Goal: Ask a question: Seek information or help from site administrators or community

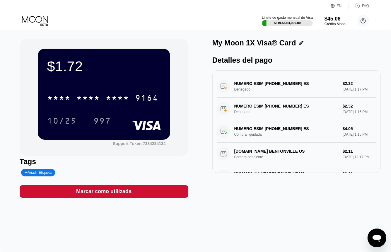
click at [30, 22] on icon at bounding box center [35, 19] width 26 height 7
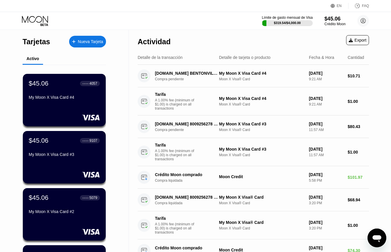
click at [370, 238] on div "Abrir ventana de mensajería" at bounding box center [377, 238] width 18 height 18
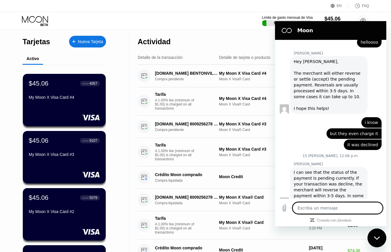
type textarea "x"
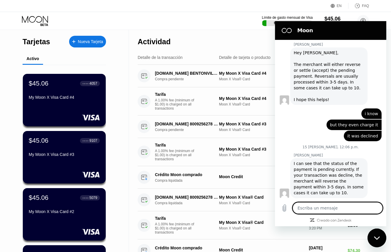
click at [318, 206] on textarea at bounding box center [338, 208] width 90 height 12
type textarea "h"
type textarea "x"
type textarea "he"
type textarea "x"
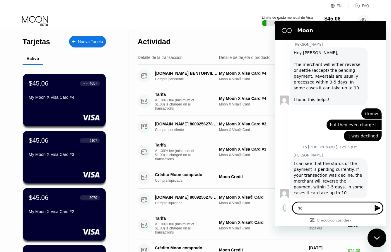
type textarea "hel"
type textarea "x"
type textarea "hell"
type textarea "x"
type textarea "hello"
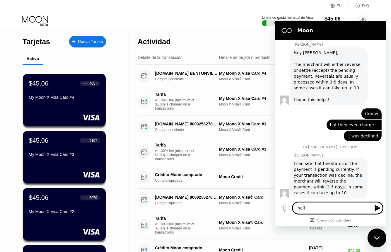
type textarea "x"
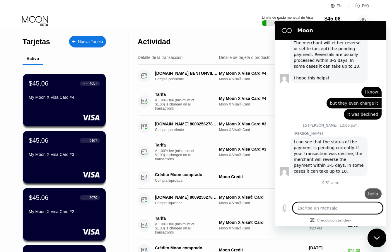
type textarea "x"
type textarea "g"
type textarea "x"
type textarea "go"
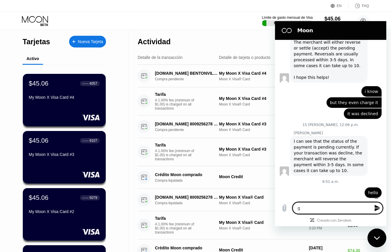
type textarea "x"
type textarea "goo"
type textarea "x"
type textarea "good"
type textarea "x"
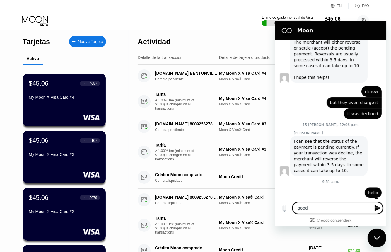
type textarea "good"
type textarea "x"
type textarea "good m"
type textarea "x"
type textarea "good mo"
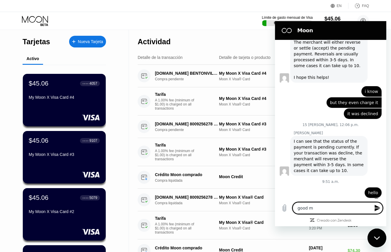
type textarea "x"
type textarea "good mor"
type textarea "x"
type textarea "good morn"
type textarea "x"
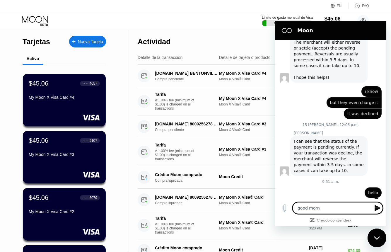
type textarea "good morni"
type textarea "x"
type textarea "good mornin"
type textarea "x"
type textarea "good morni"
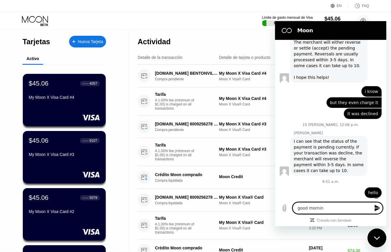
type textarea "x"
type textarea "good morn"
type textarea "x"
type textarea "good mor"
type textarea "x"
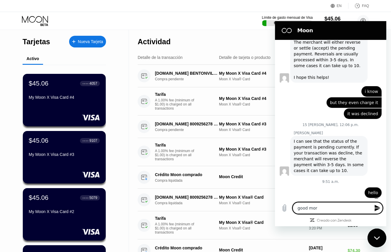
type textarea "good morn"
type textarea "x"
type textarea "good morni"
type textarea "x"
type textarea "good mornin"
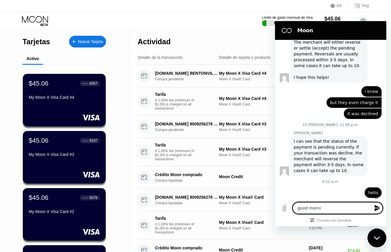
type textarea "x"
type textarea "good morning"
type textarea "x"
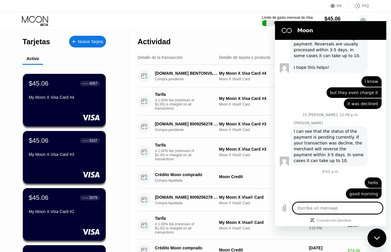
scroll to position [910, 0]
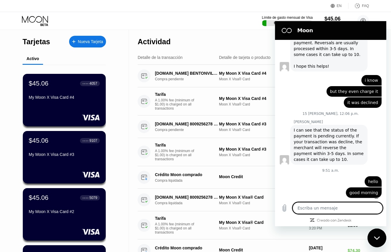
type textarea "x"
click at [329, 207] on textarea at bounding box center [338, 208] width 90 height 12
click at [309, 210] on textarea at bounding box center [338, 208] width 90 height 12
type textarea "h"
type textarea "x"
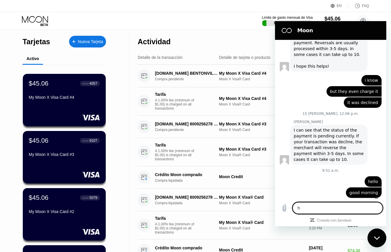
type textarea "he"
type textarea "x"
type textarea "hel"
type textarea "x"
type textarea "hell"
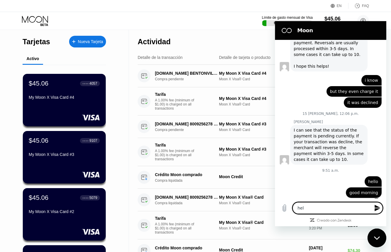
type textarea "x"
type textarea "hello"
type textarea "x"
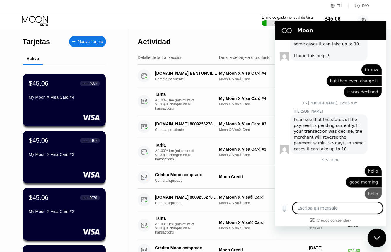
type textarea "x"
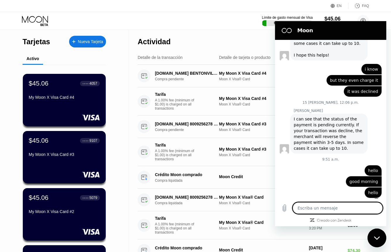
type textarea "h"
type textarea "x"
type textarea "he"
type textarea "x"
type textarea "hel"
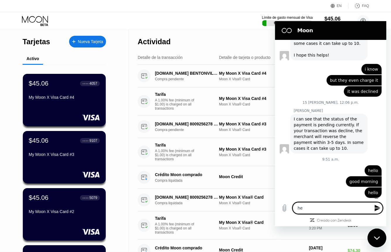
type textarea "x"
type textarea "hell"
type textarea "x"
type textarea "hello"
type textarea "x"
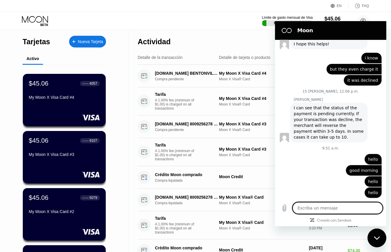
scroll to position [960, 0]
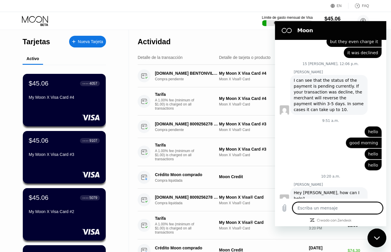
type textarea "x"
click at [315, 208] on textarea at bounding box center [338, 208] width 90 height 12
type textarea "i"
type textarea "x"
type textarea "i"
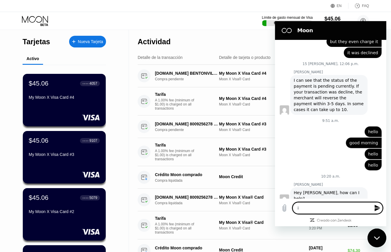
type textarea "x"
type textarea "i h"
type textarea "x"
type textarea "i ha"
type textarea "x"
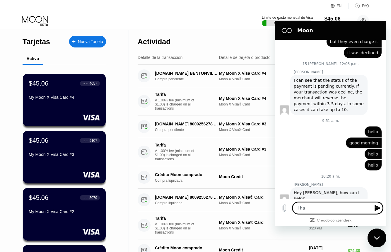
type textarea "i hav"
type textarea "x"
type textarea "i have"
type textarea "x"
type textarea "i have"
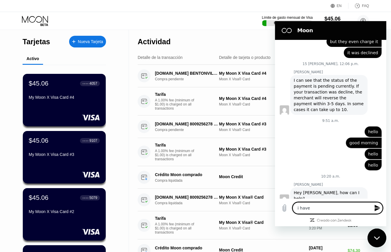
type textarea "x"
type textarea "i have p"
type textarea "x"
type textarea "i have pr"
type textarea "x"
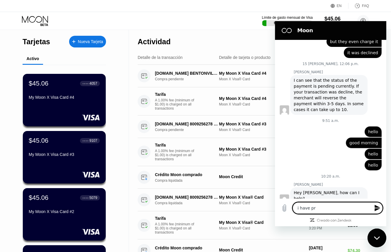
type textarea "i have pro"
type textarea "x"
type textarea "i have prob"
type textarea "x"
type textarea "i have probl"
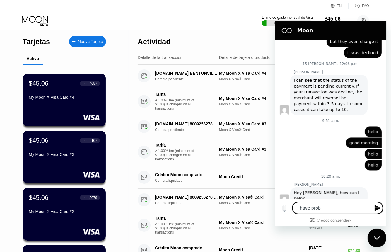
type textarea "x"
type textarea "i have proble"
type textarea "x"
type textarea "i have problem"
type textarea "x"
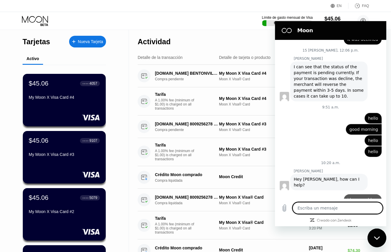
type textarea "x"
type textarea "b"
type textarea "x"
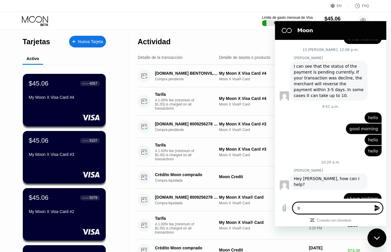
type textarea "be"
type textarea "x"
type textarea "bec"
type textarea "x"
type textarea "beca"
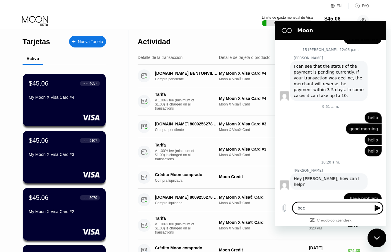
type textarea "x"
type textarea "becau"
type textarea "x"
type textarea "becaus"
type textarea "x"
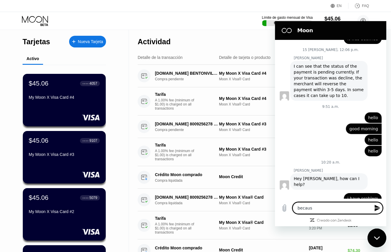
type textarea "because"
type textarea "x"
type textarea "because"
type textarea "x"
type textarea "because e"
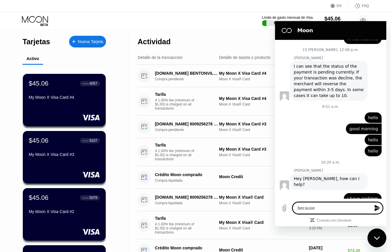
type textarea "x"
type textarea "because ea"
type textarea "x"
type textarea "because eac"
type textarea "x"
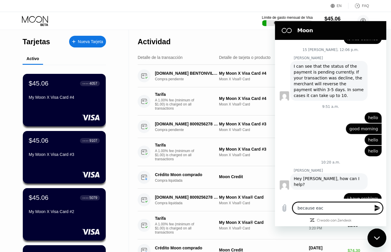
type textarea "because each"
type textarea "x"
type textarea "because each"
type textarea "x"
type textarea "because each t"
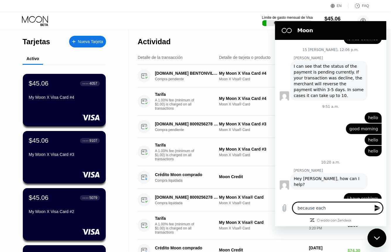
type textarea "x"
type textarea "because each ti"
type textarea "x"
type textarea "because each tim"
type textarea "x"
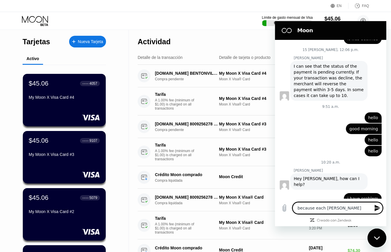
type textarea "because each time"
type textarea "x"
type textarea "because each time"
type textarea "x"
type textarea "because each time a"
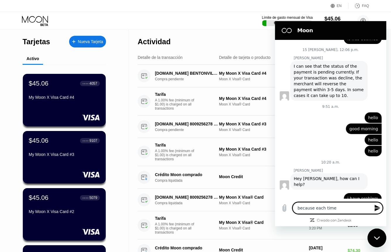
type textarea "x"
type textarea "because each time a"
type textarea "x"
type textarea "because each time a t"
type textarea "x"
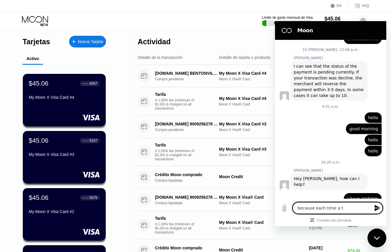
type textarea "because each time a tr"
type textarea "x"
type textarea "because each time a tra"
type textarea "x"
type textarea "because each time a tran"
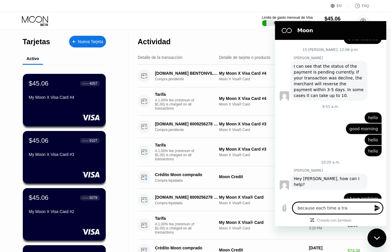
type textarea "x"
type textarea "because each time a trans"
type textarea "x"
type textarea "because each time a transa"
type textarea "x"
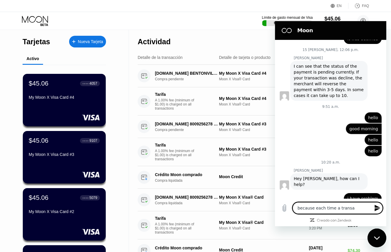
type textarea "because each time a transat"
type textarea "x"
type textarea "because each time a transati"
type textarea "x"
type textarea "because each time a transatio"
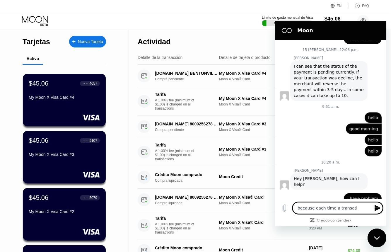
type textarea "x"
type textarea "because each time a transation"
type textarea "x"
type textarea "because each time a transation"
type textarea "x"
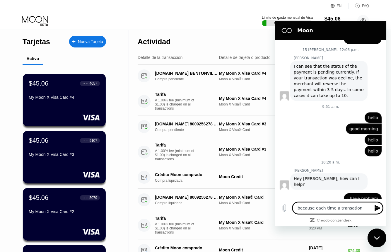
type textarea "because each time a transation i"
type textarea "x"
type textarea "because each time a transation is"
type textarea "x"
type textarea "because each time a transation is"
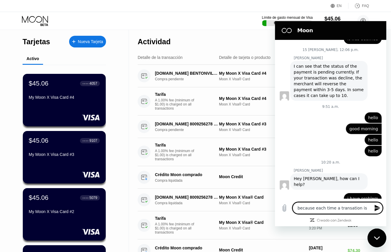
type textarea "x"
type textarea "because each time a transation is d"
type textarea "x"
type textarea "because each time a transation is de"
type textarea "x"
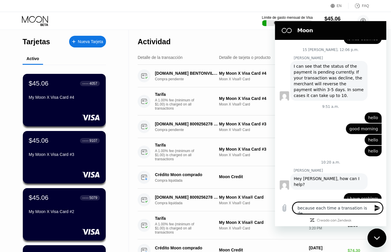
type textarea "because each time a transation is del"
type textarea "x"
type textarea "because each time a transation is deli"
type textarea "x"
type textarea "because each time a transation is delic"
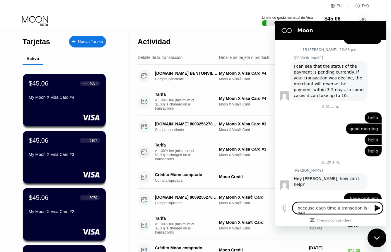
type textarea "x"
type textarea "because each time a transation is delice"
type textarea "x"
type textarea "because each time a transation is delice"
type textarea "x"
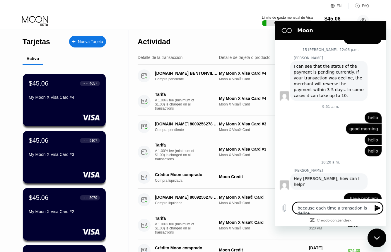
type textarea "because each time a transation is delice i"
type textarea "x"
type textarea "because each time a transation is delice in"
type textarea "x"
type textarea "because each time a transation is delice in"
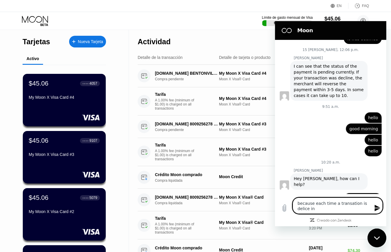
type textarea "x"
type textarea "because each time a transation is delice in t"
type textarea "x"
type textarea "because each time a transation is delice in th"
type textarea "x"
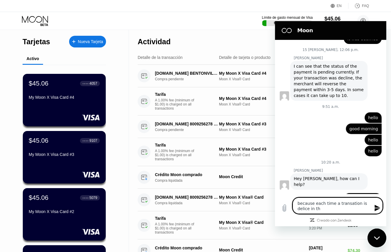
type textarea "because each time a transation is delice in the"
type textarea "x"
type textarea "because each time a transation is delice in the"
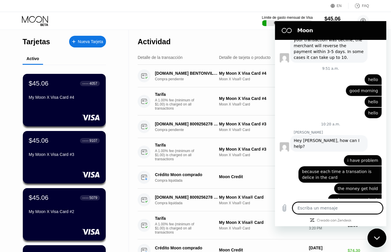
scroll to position [1013, 0]
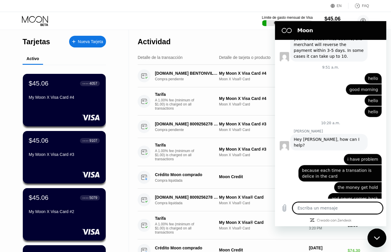
click at [377, 237] on icon "Cerrar ventana de mensajería" at bounding box center [377, 238] width 6 height 4
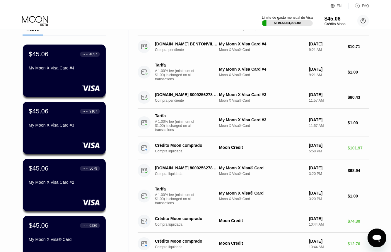
scroll to position [59, 0]
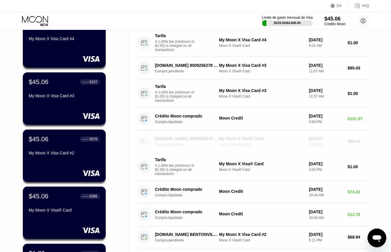
drag, startPoint x: 306, startPoint y: 143, endPoint x: 325, endPoint y: 143, distance: 18.8
click at [325, 143] on div "WALMART.COM 8009256278 BENTONVILLE US Compra liquidada My Moon X Visa® Card Moo…" at bounding box center [254, 141] width 232 height 23
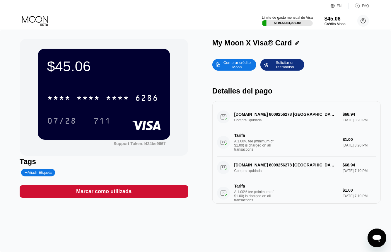
drag, startPoint x: 363, startPoint y: 127, endPoint x: 286, endPoint y: 109, distance: 79.2
click at [293, 109] on div "WALMART.COM 8009256278 BENTONVILLE US Compra liquidada $68.94 Aug 15, 2025 3:20…" at bounding box center [297, 131] width 160 height 51
drag, startPoint x: 234, startPoint y: 114, endPoint x: 281, endPoint y: 124, distance: 48.0
click at [281, 124] on div "WALMART.COM 8009256278 BENTONVILLE US Compra liquidada $68.94 Aug 15, 2025 3:20…" at bounding box center [297, 131] width 160 height 51
click at [273, 116] on div "WALMART.COM 8009256278 BENTONVILLE US Compra liquidada $68.94 Aug 15, 2025 3:20…" at bounding box center [297, 131] width 160 height 51
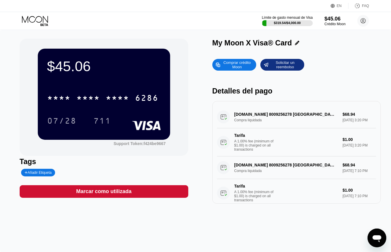
click at [273, 116] on div "WALMART.COM 8009256278 BENTONVILLE US Compra liquidada $68.94 Aug 15, 2025 3:20…" at bounding box center [297, 131] width 160 height 51
click at [344, 117] on div "WALMART.COM 8009256278 BENTONVILLE US Compra liquidada $68.94 Aug 15, 2025 3:20…" at bounding box center [297, 131] width 160 height 51
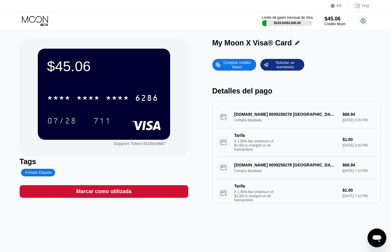
click at [344, 117] on div "WALMART.COM 8009256278 BENTONVILLE US Compra liquidada $68.94 Aug 15, 2025 3:20…" at bounding box center [297, 131] width 160 height 51
click at [382, 238] on icon "Abrir ventana de mensajería" at bounding box center [377, 238] width 11 height 11
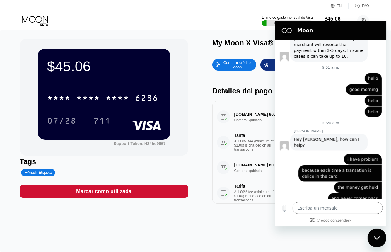
click at [376, 238] on icon "Cerrar ventana de mensajería" at bounding box center [377, 238] width 6 height 4
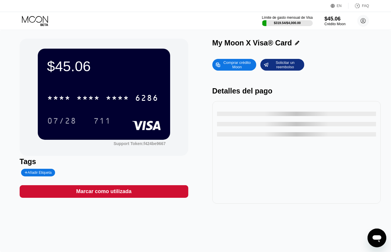
click at [30, 21] on icon at bounding box center [35, 21] width 27 height 10
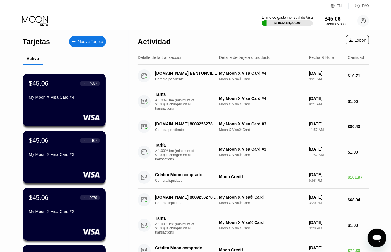
click at [156, 57] on div "Detalle de la transacción" at bounding box center [160, 57] width 45 height 5
click at [232, 58] on div "Detalle de tarjeta o producto" at bounding box center [245, 57] width 52 height 5
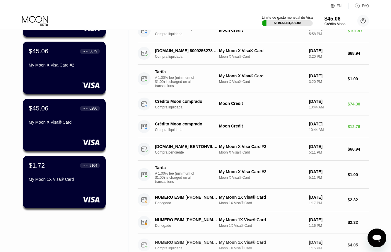
scroll to position [282, 0]
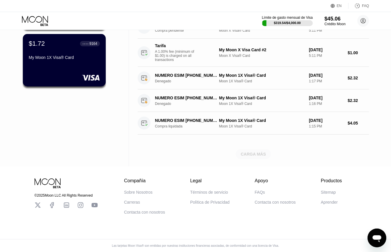
click at [250, 149] on div "CARGA MÁS" at bounding box center [253, 154] width 35 height 10
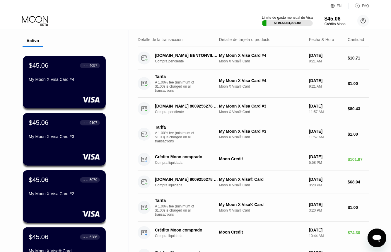
scroll to position [0, 0]
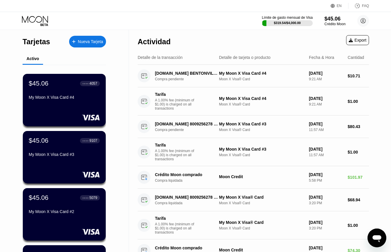
click at [382, 239] on icon "Abrir ventana de mensajería" at bounding box center [377, 238] width 11 height 11
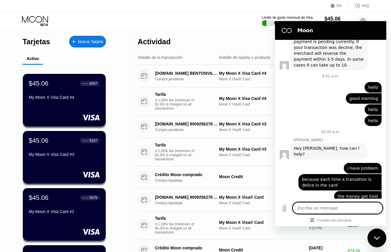
scroll to position [1013, 0]
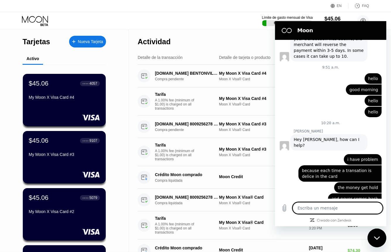
click at [376, 235] on div "Cerrar ventana de mensajería" at bounding box center [377, 238] width 18 height 18
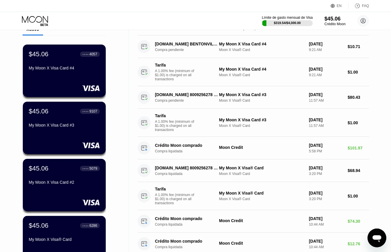
scroll to position [0, 0]
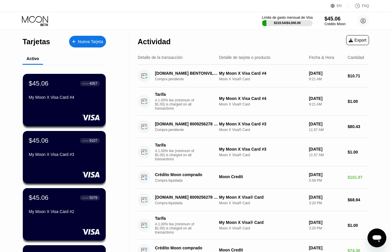
click at [383, 239] on div "Abrir ventana de mensajería" at bounding box center [377, 238] width 18 height 18
type textarea "x"
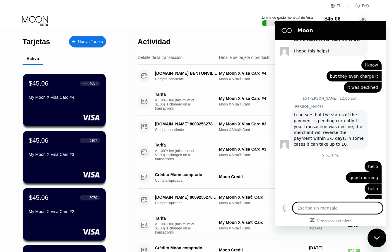
scroll to position [1013, 0]
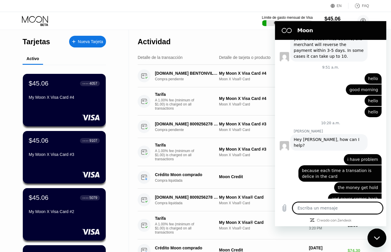
click at [330, 212] on textarea at bounding box center [338, 208] width 90 height 12
type textarea "h"
type textarea "x"
type textarea "he"
type textarea "x"
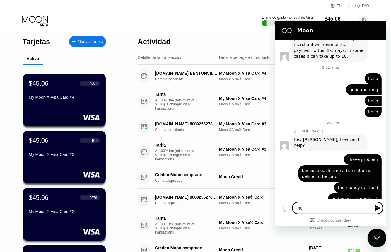
type textarea "hel"
type textarea "x"
type textarea "hell"
type textarea "x"
type textarea "hello"
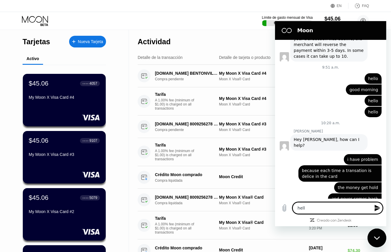
type textarea "x"
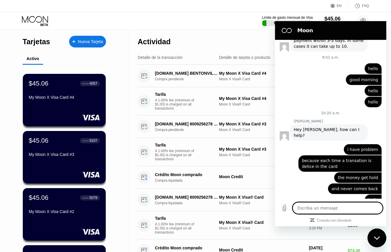
scroll to position [1025, 0]
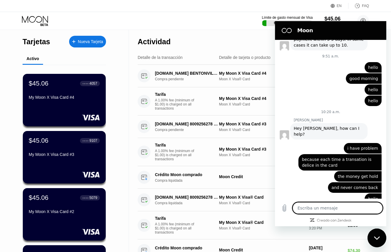
type textarea "x"
click at [329, 202] on textarea at bounding box center [338, 208] width 90 height 12
drag, startPoint x: 329, startPoint y: 202, endPoint x: 328, endPoint y: 211, distance: 9.2
click at [329, 207] on textarea at bounding box center [338, 208] width 90 height 12
click at [328, 211] on textarea at bounding box center [338, 208] width 90 height 12
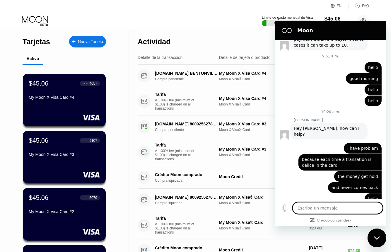
click at [322, 211] on textarea at bounding box center [338, 208] width 90 height 12
type textarea "h"
type textarea "x"
type textarea "he"
type textarea "x"
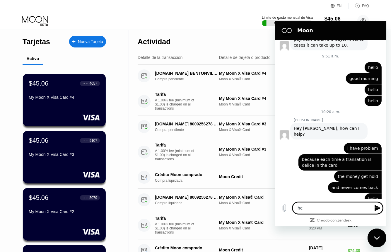
type textarea "hel"
type textarea "x"
type textarea "hell"
type textarea "x"
type textarea "hello"
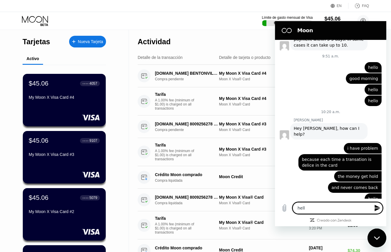
type textarea "x"
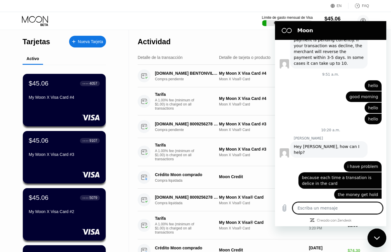
scroll to position [1036, 0]
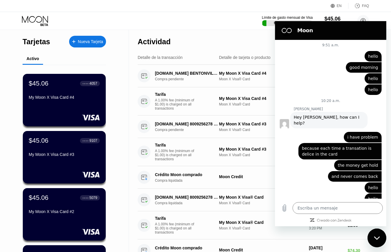
click at [372, 243] on div "Cerrar ventana de mensajería" at bounding box center [377, 238] width 18 height 18
type textarea "x"
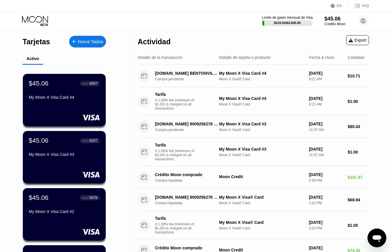
click at [374, 248] on div "Actividad Export Detalle de la transacción Detalle de tarjeta o producto Fecha …" at bounding box center [253, 232] width 249 height 405
click at [379, 236] on icon "Abrir ventana de mensajería" at bounding box center [377, 238] width 9 height 7
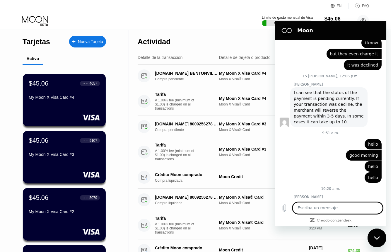
scroll to position [1036, 0]
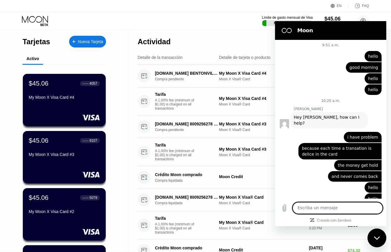
click at [326, 205] on textarea at bounding box center [338, 208] width 90 height 12
type textarea "hello"
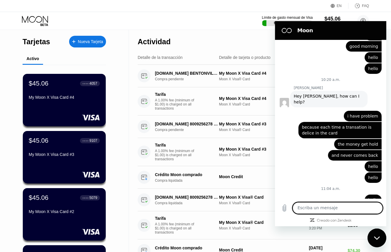
scroll to position [1058, 0]
